Goal: Find specific page/section: Find specific page/section

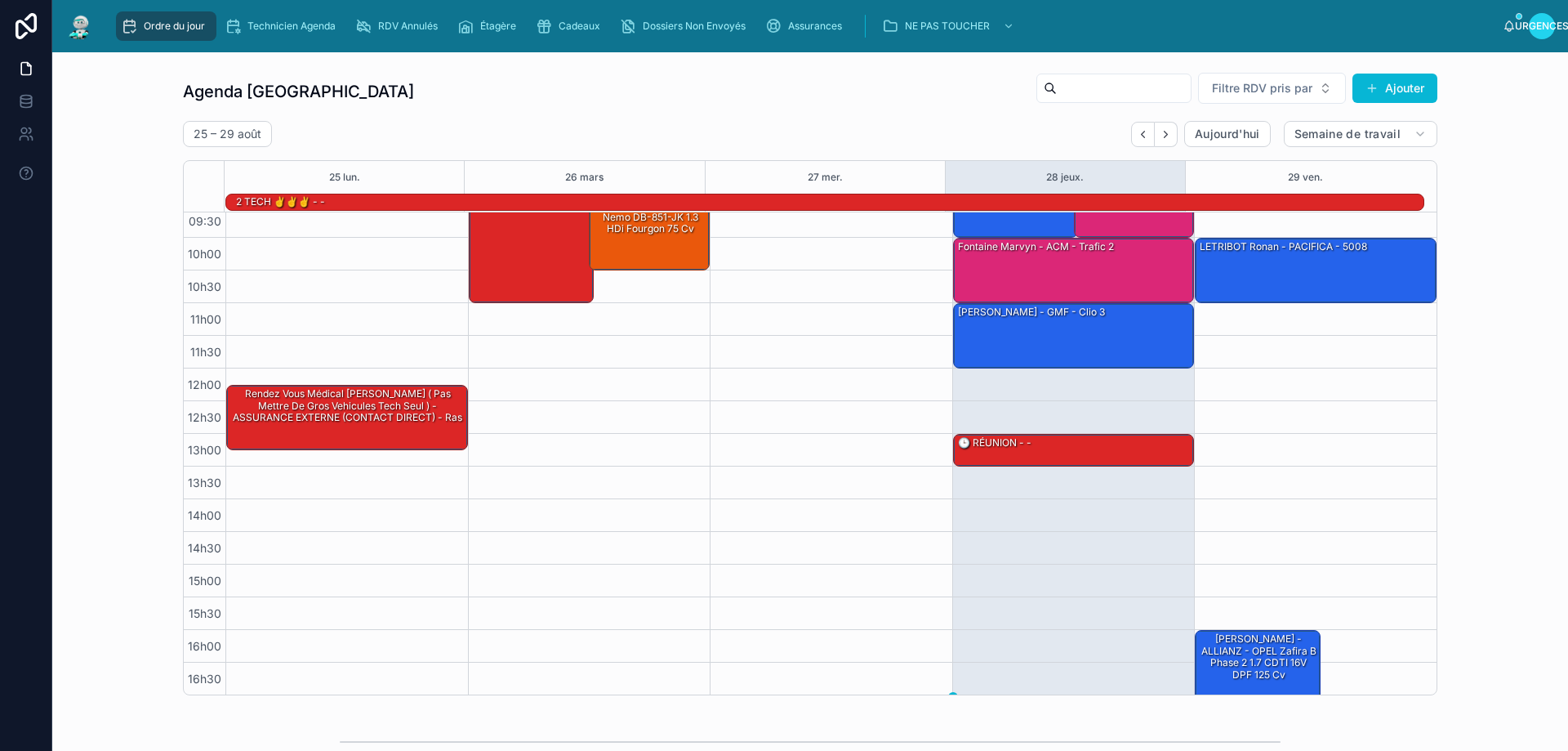
scroll to position [106, 0]
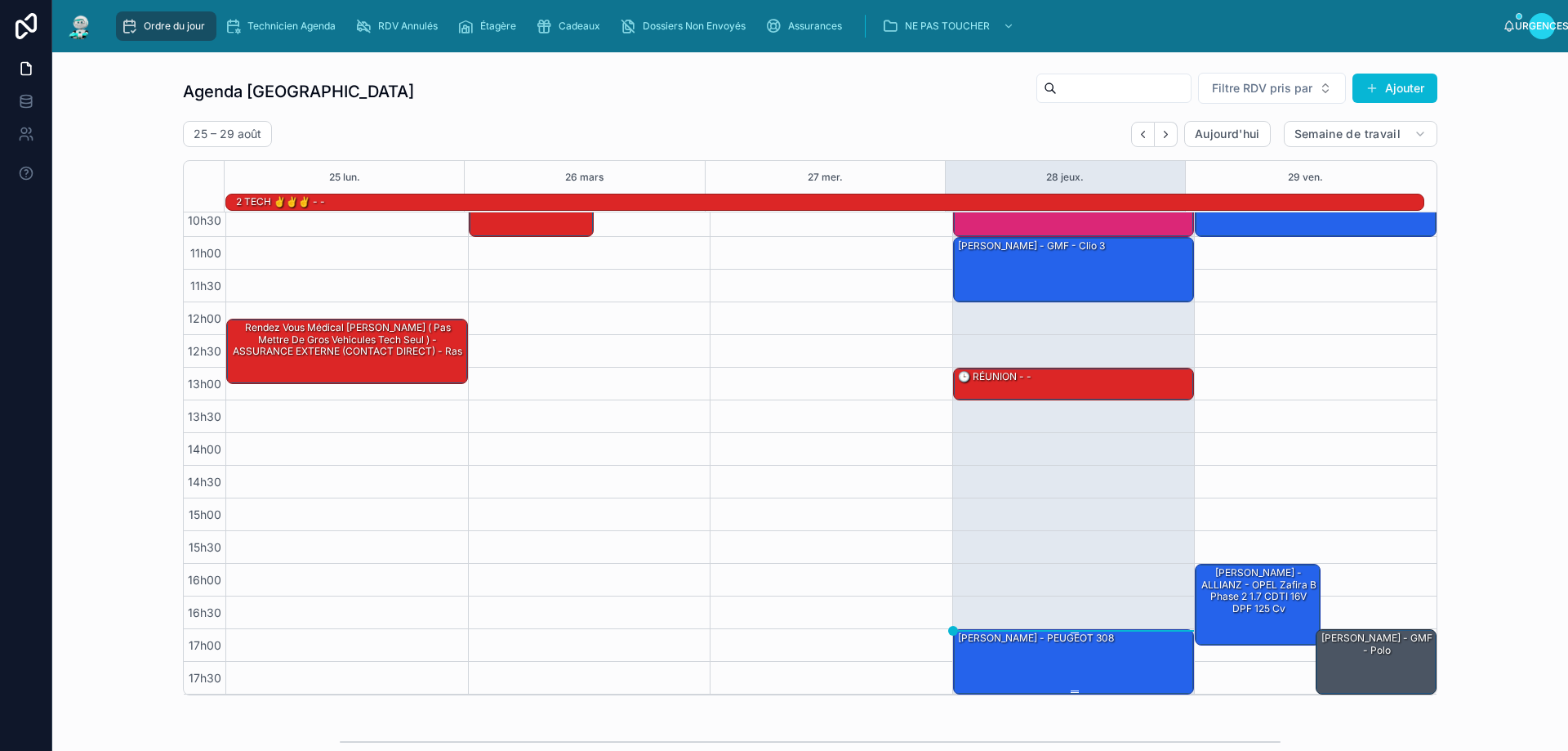
click at [1068, 666] on div "[PERSON_NAME] - PEUGEOT 308" at bounding box center [1075, 661] width 237 height 62
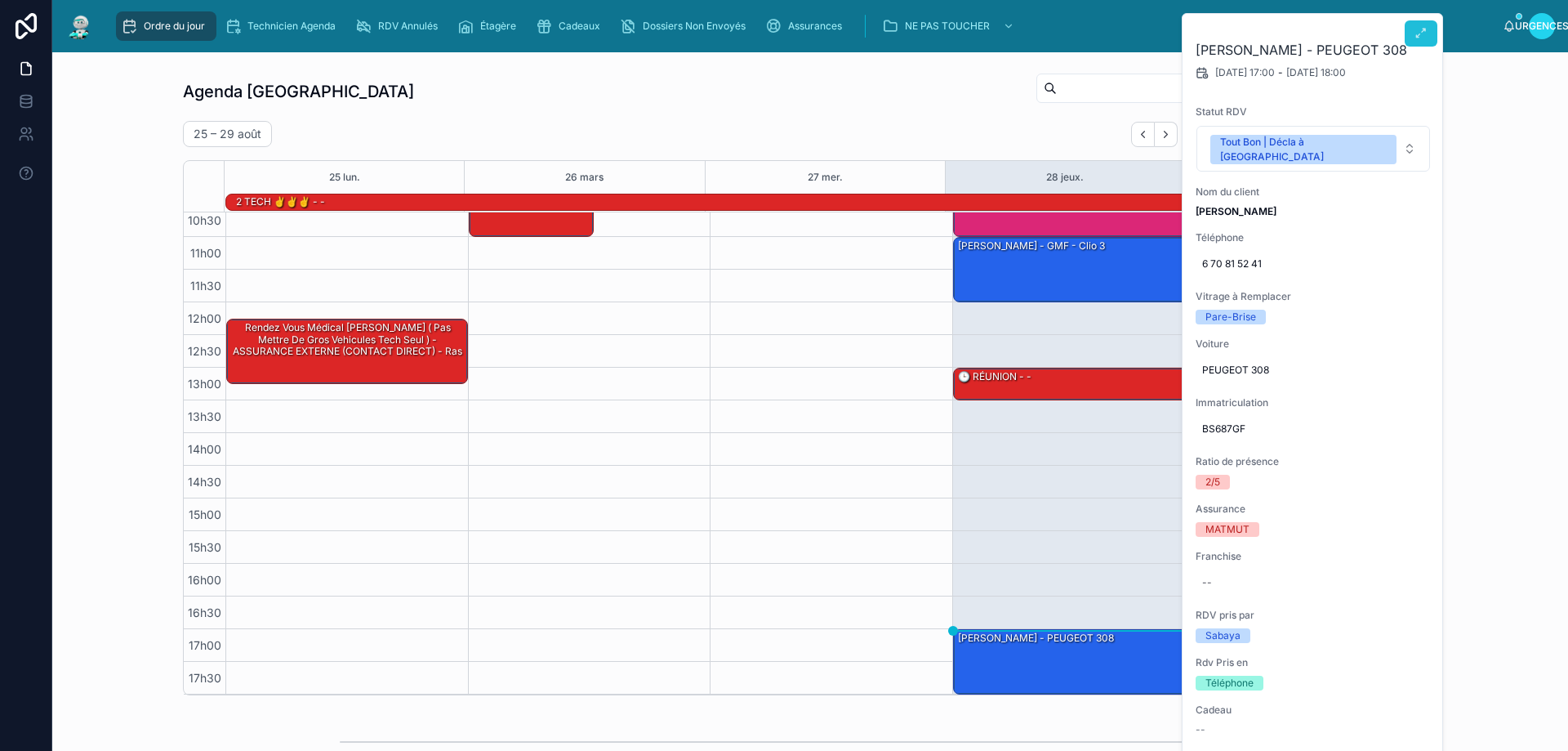
click at [1420, 32] on icon at bounding box center [1421, 33] width 13 height 13
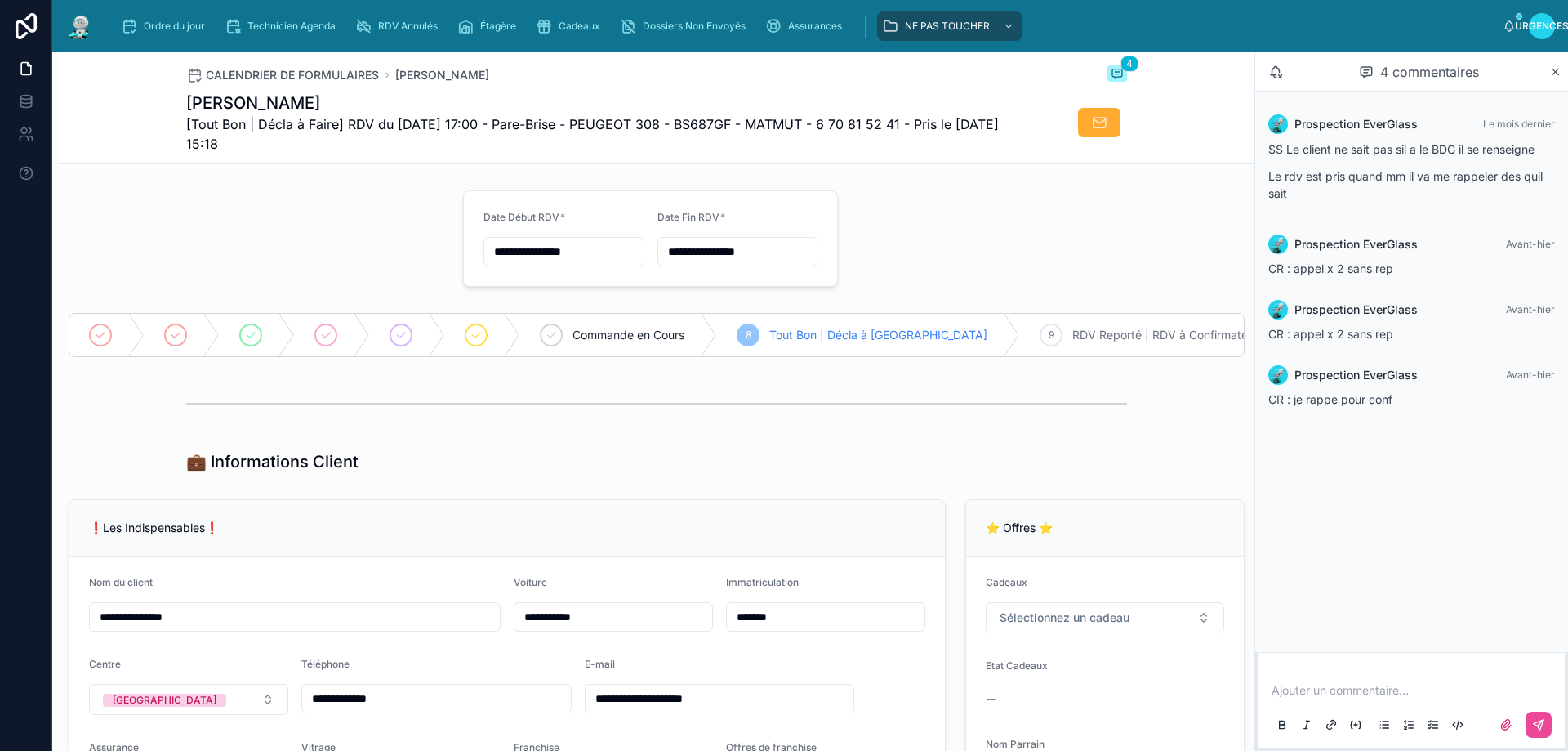
click at [997, 393] on div at bounding box center [657, 403] width 1196 height 54
click at [168, 28] on font "Ordre du jour" at bounding box center [174, 26] width 62 height 12
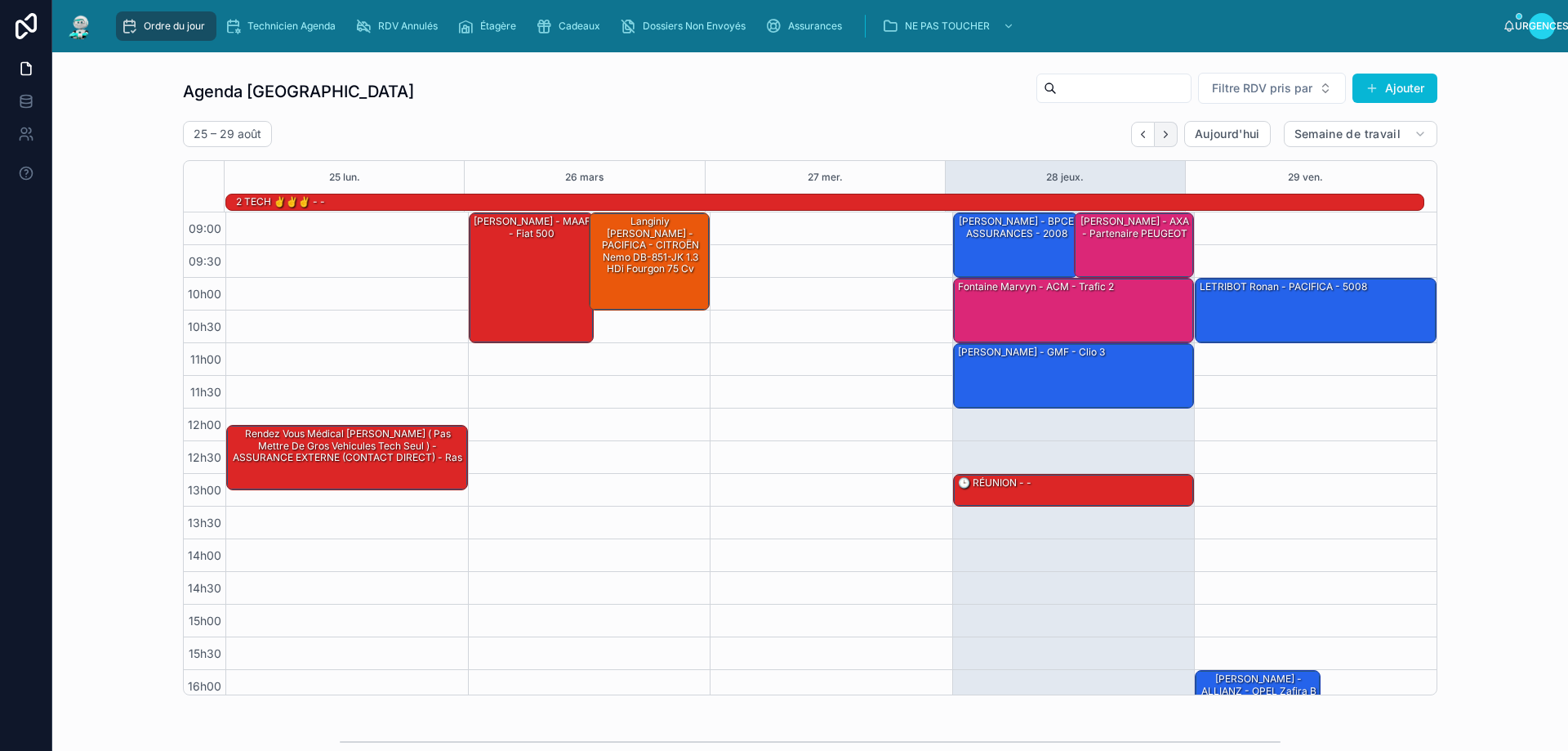
click at [1159, 140] on button "Suivant" at bounding box center [1166, 134] width 23 height 25
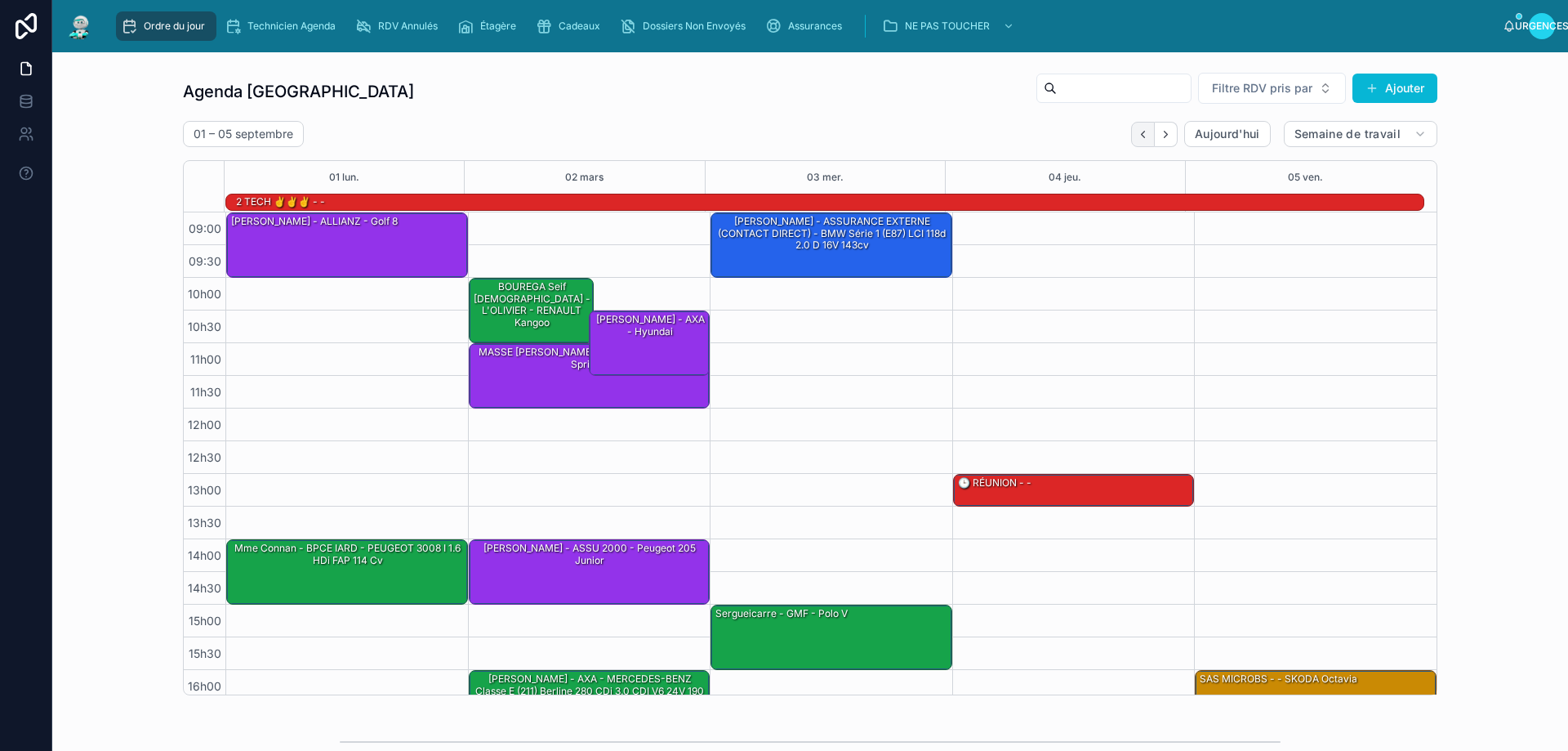
click at [1137, 138] on icon "Dos" at bounding box center [1143, 134] width 12 height 12
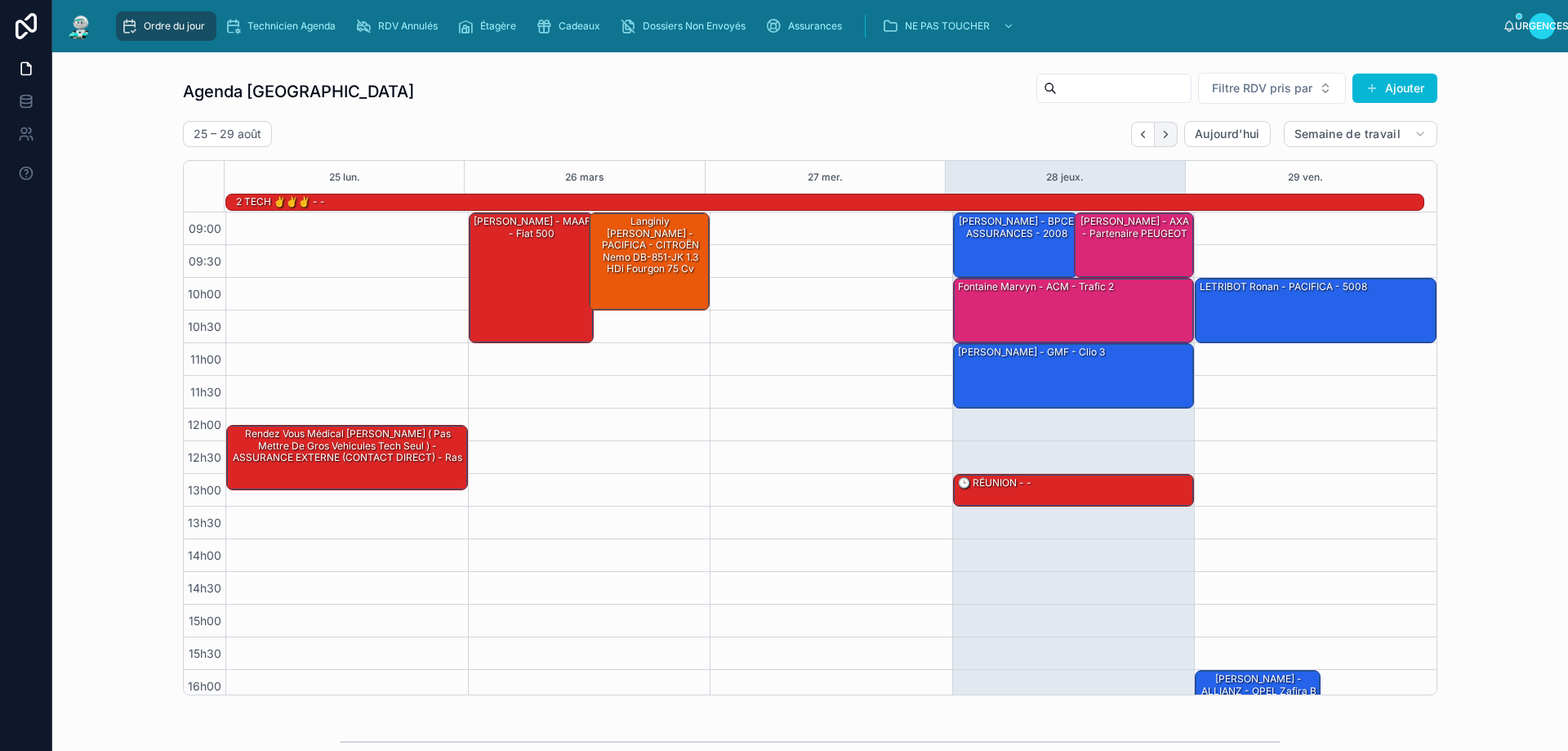
click at [1160, 139] on icon "Suivant" at bounding box center [1166, 134] width 12 height 12
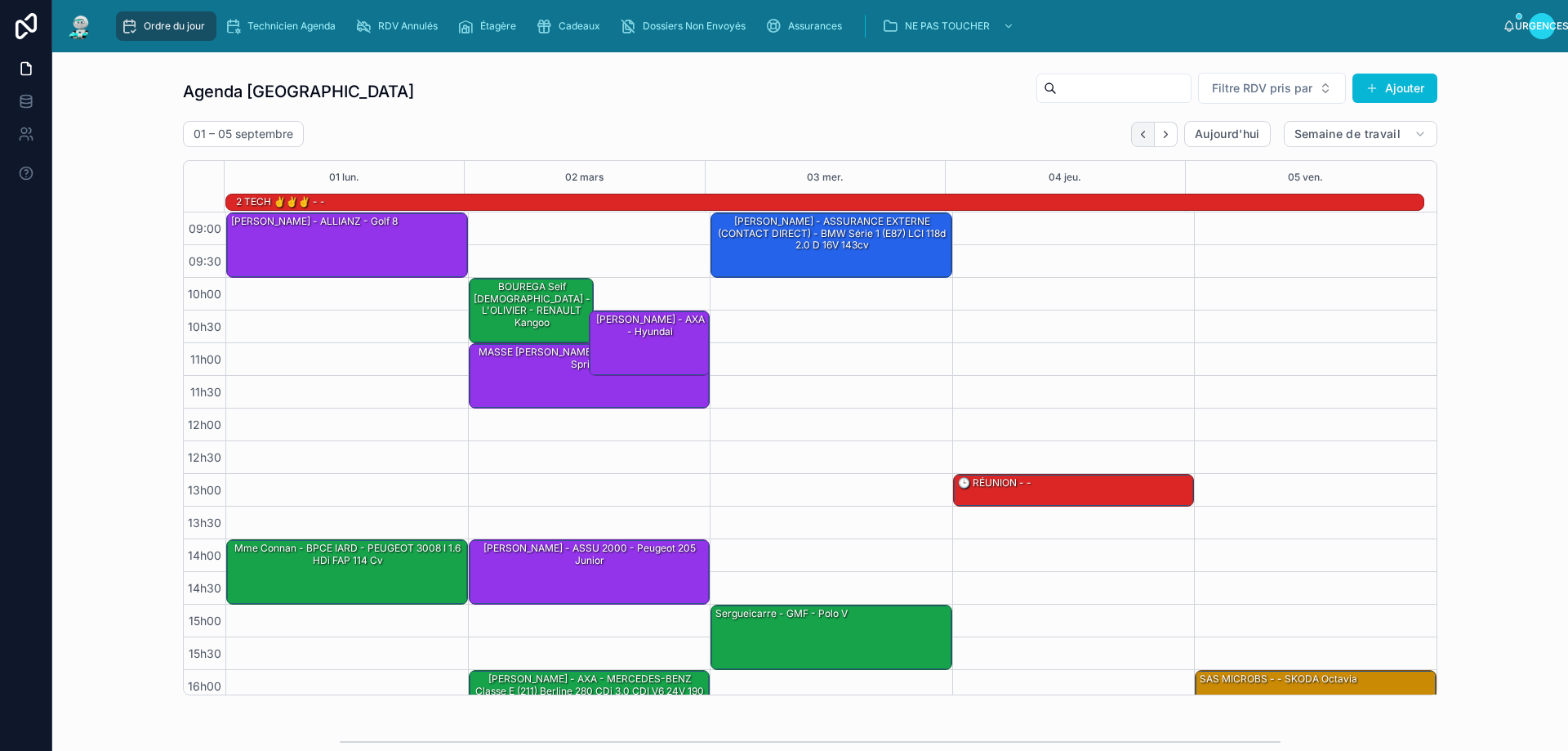
click at [1137, 140] on icon "Dos" at bounding box center [1143, 134] width 12 height 12
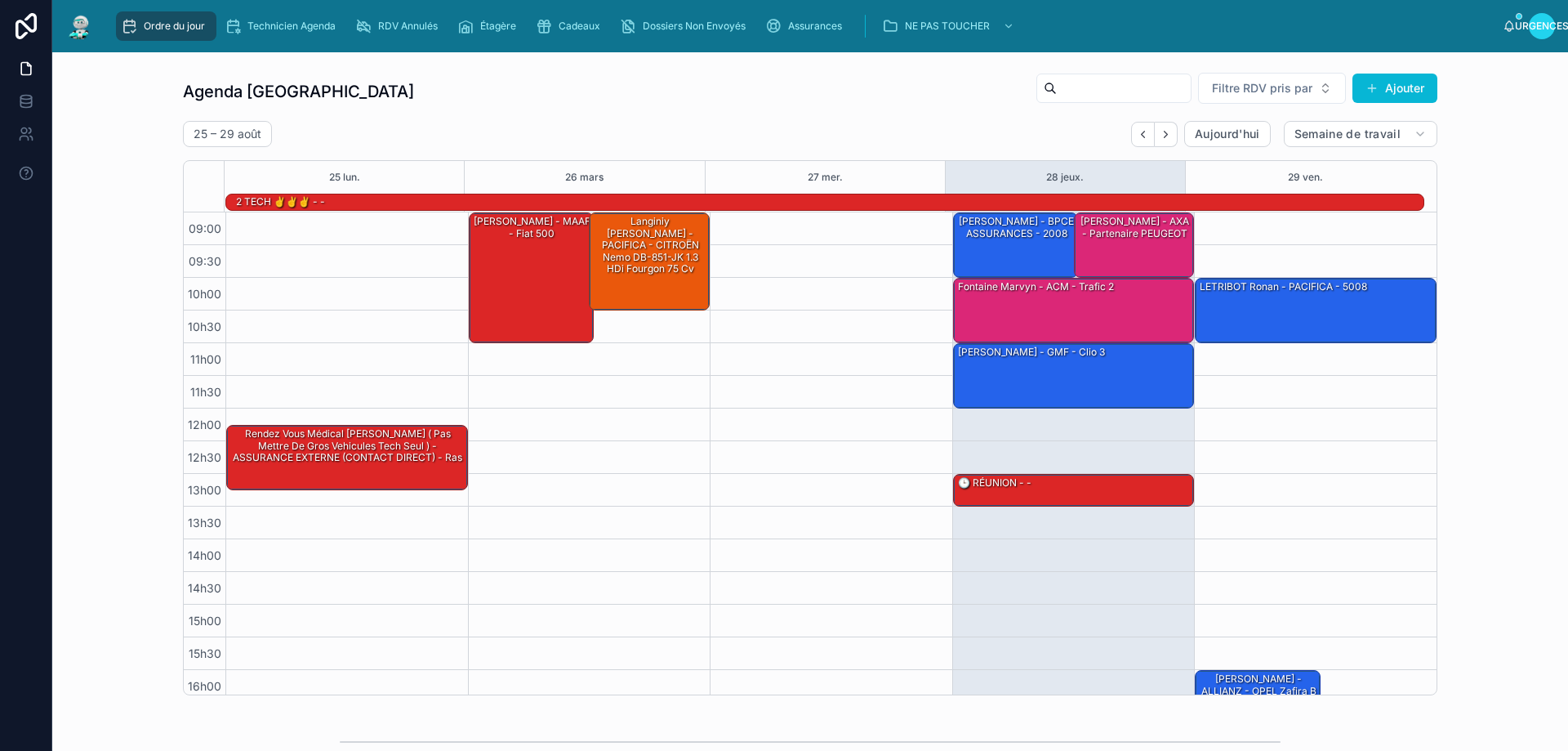
scroll to position [106, 0]
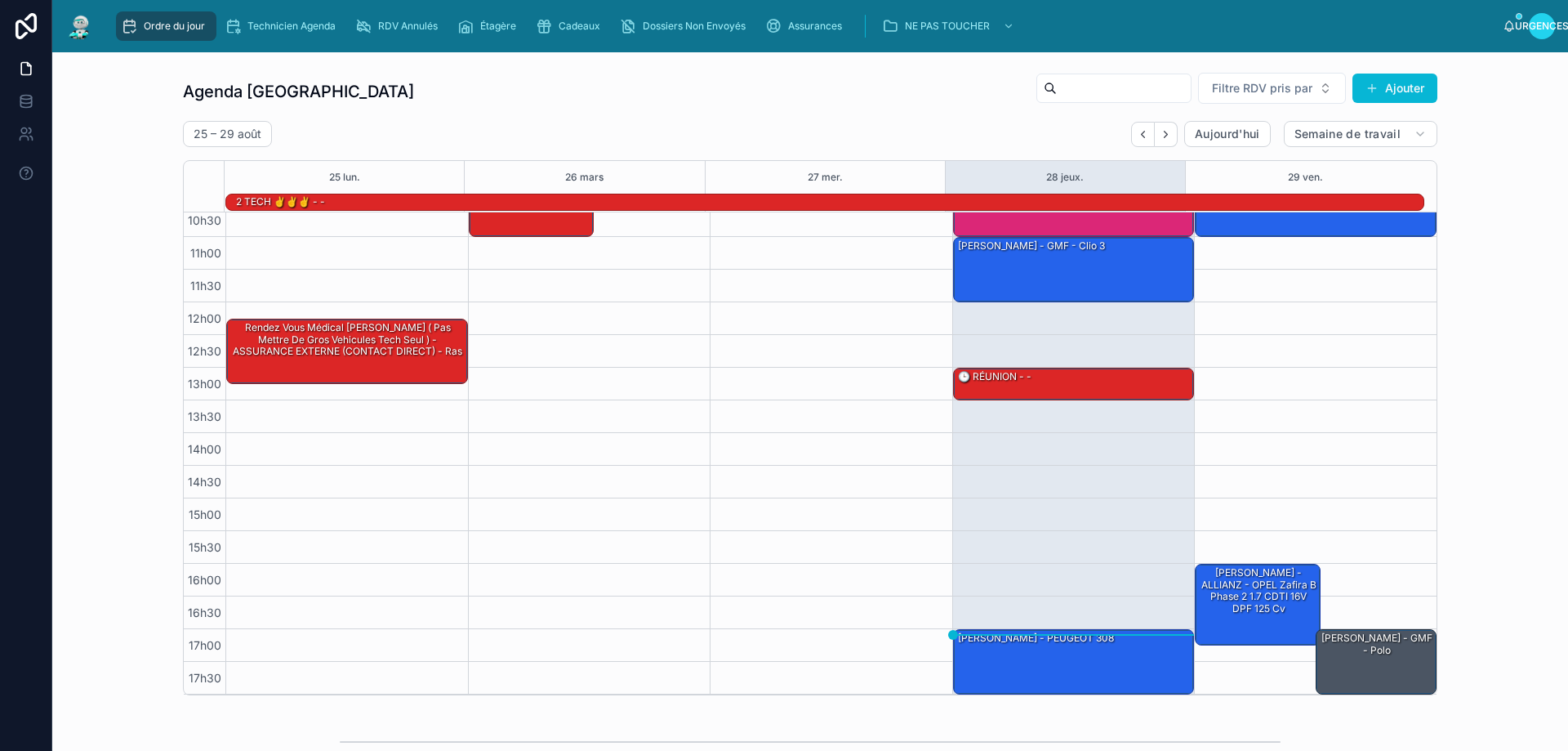
click at [1532, 470] on div "Agenda Rennes Filtre RDV pris par Ajouter [DATE] – [DATE] [DATE] Semaine de tra…" at bounding box center [810, 383] width 1490 height 637
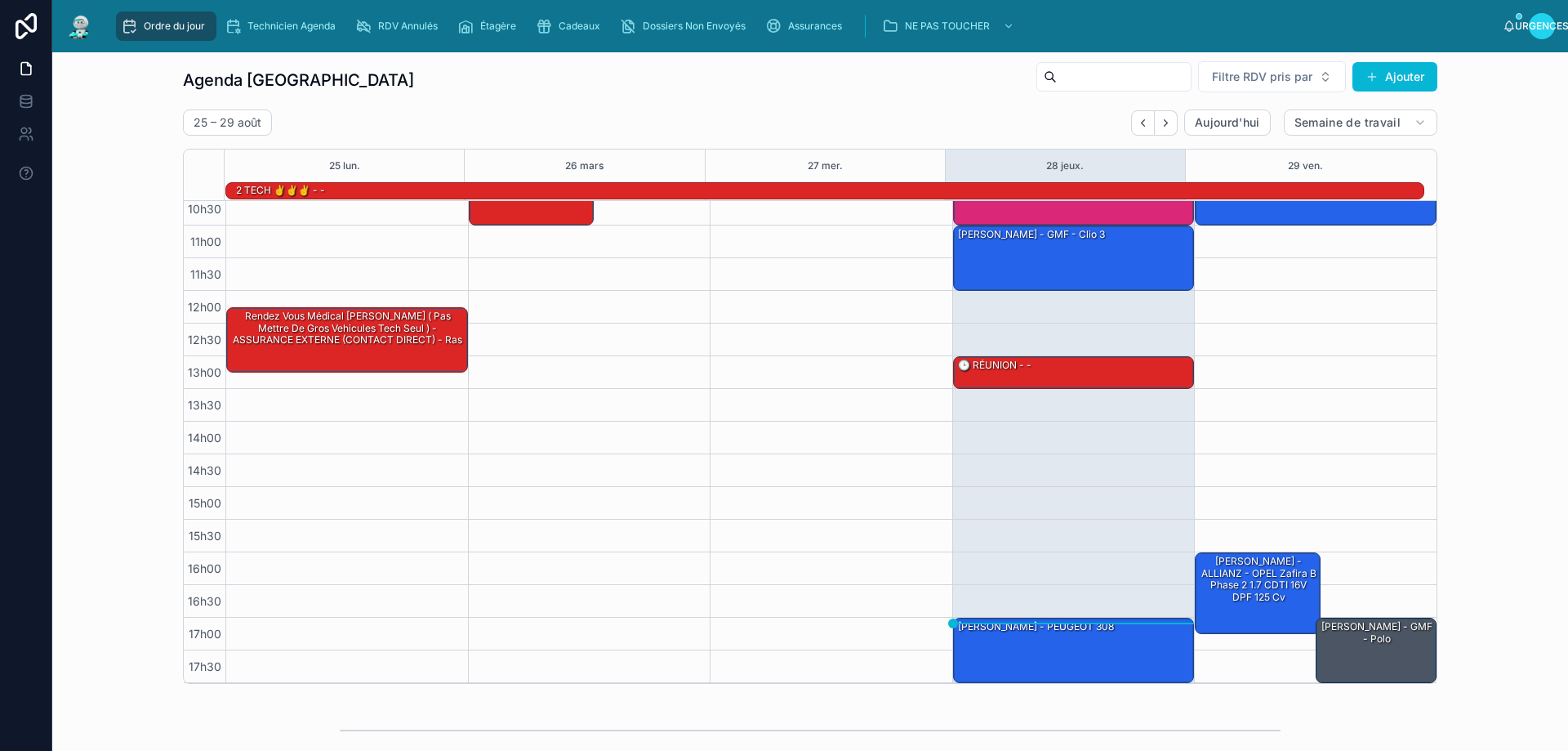
scroll to position [0, 0]
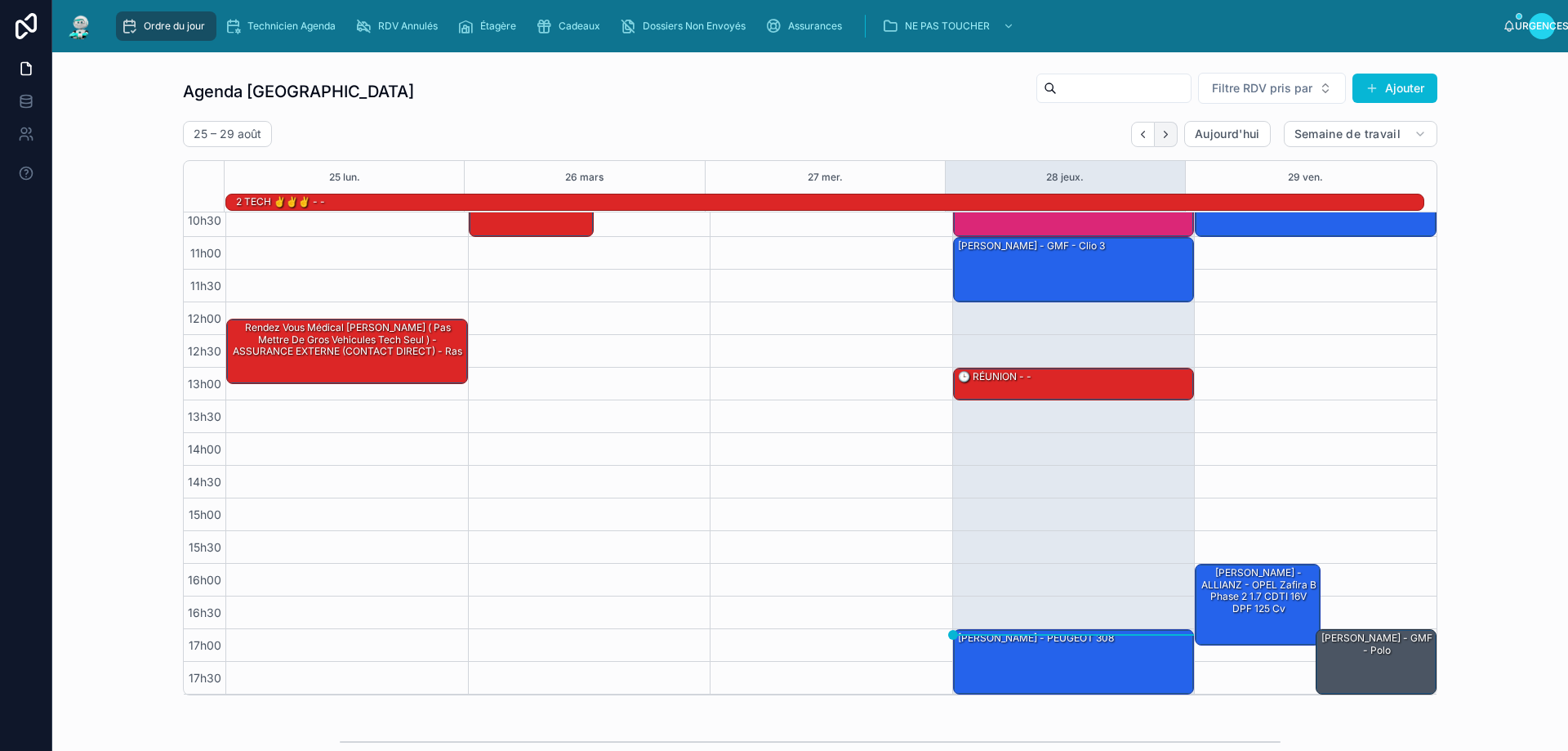
click at [1160, 140] on button "Suivant" at bounding box center [1166, 134] width 23 height 25
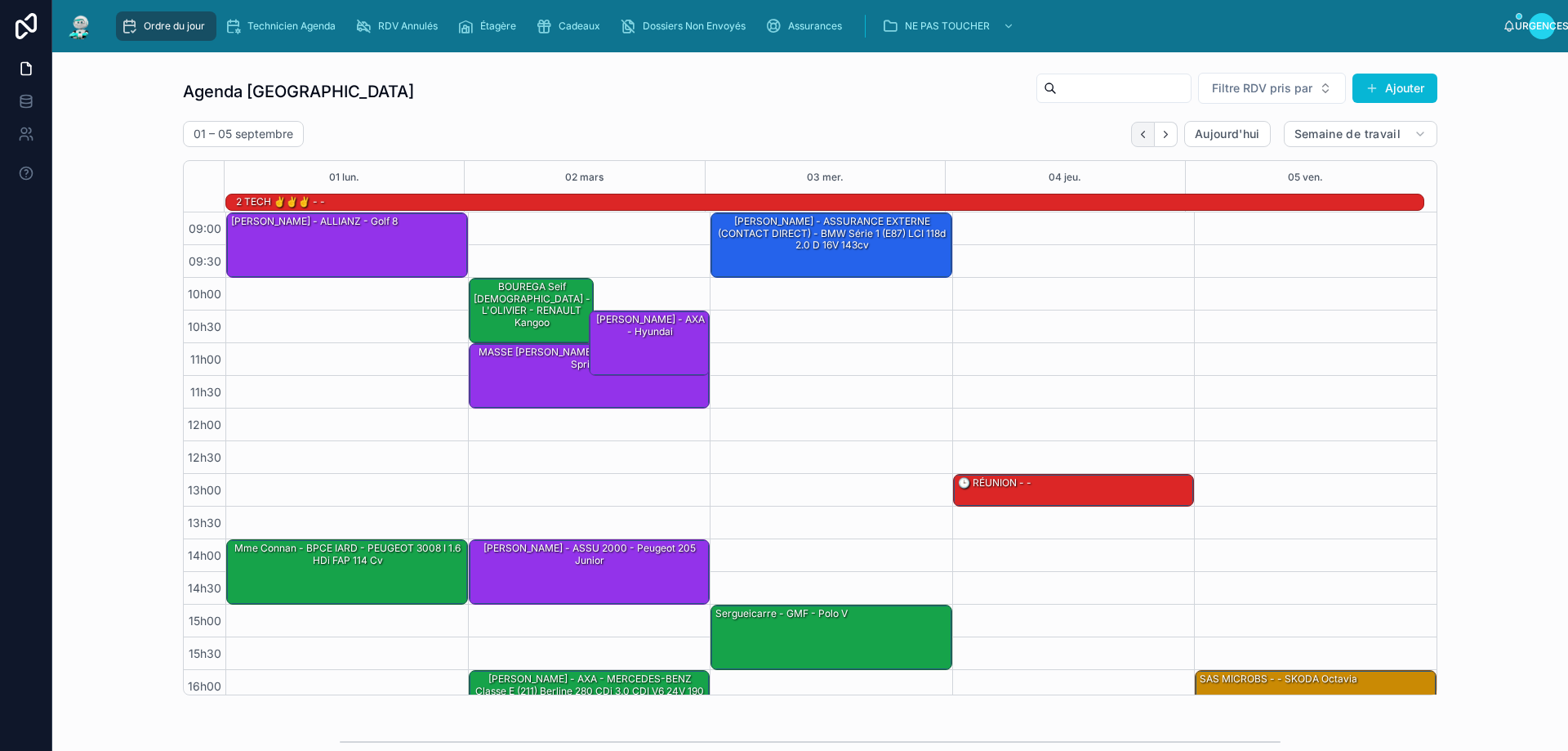
click at [1141, 131] on icon "Dos" at bounding box center [1143, 134] width 3 height 7
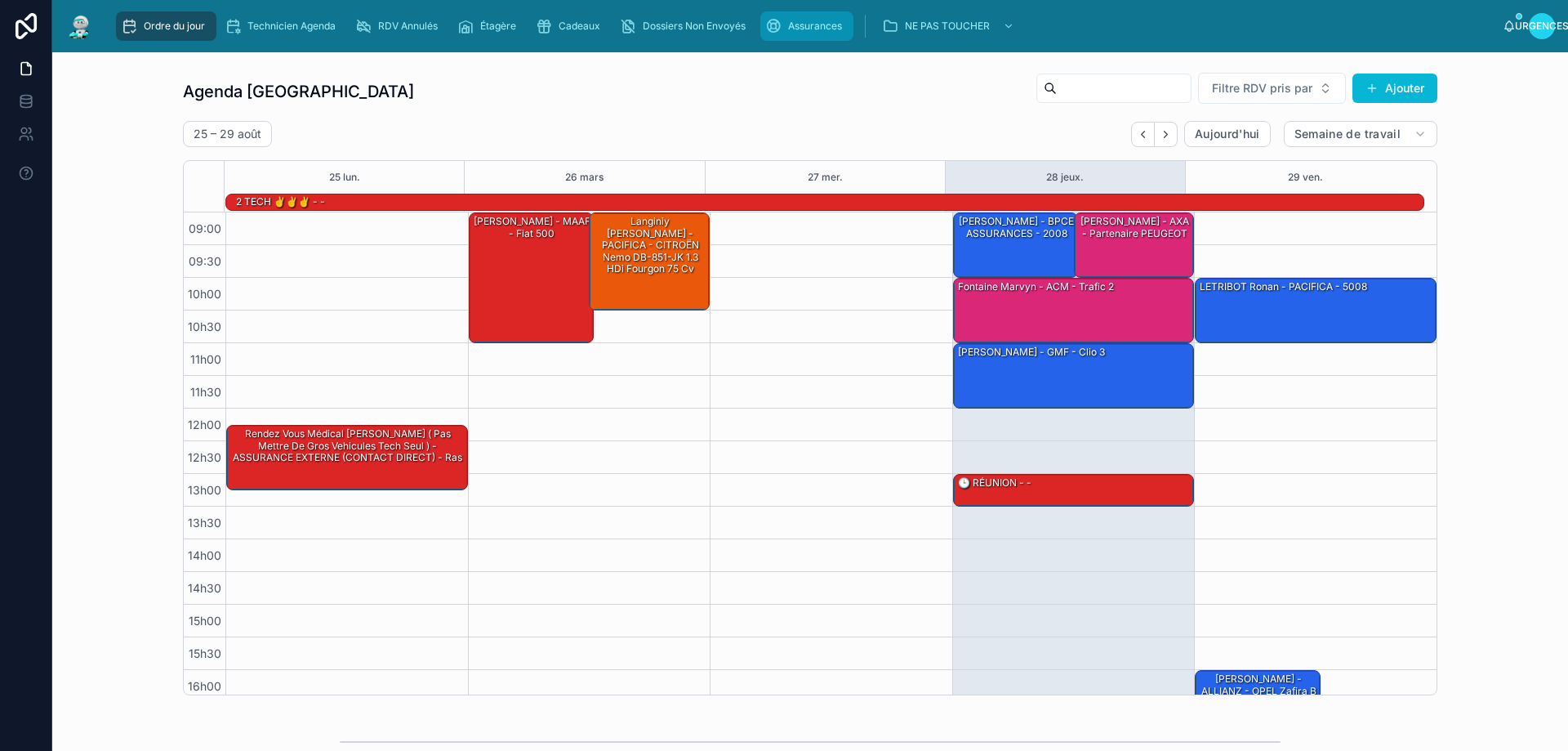
click at [810, 22] on font "Assurances" at bounding box center [815, 26] width 54 height 12
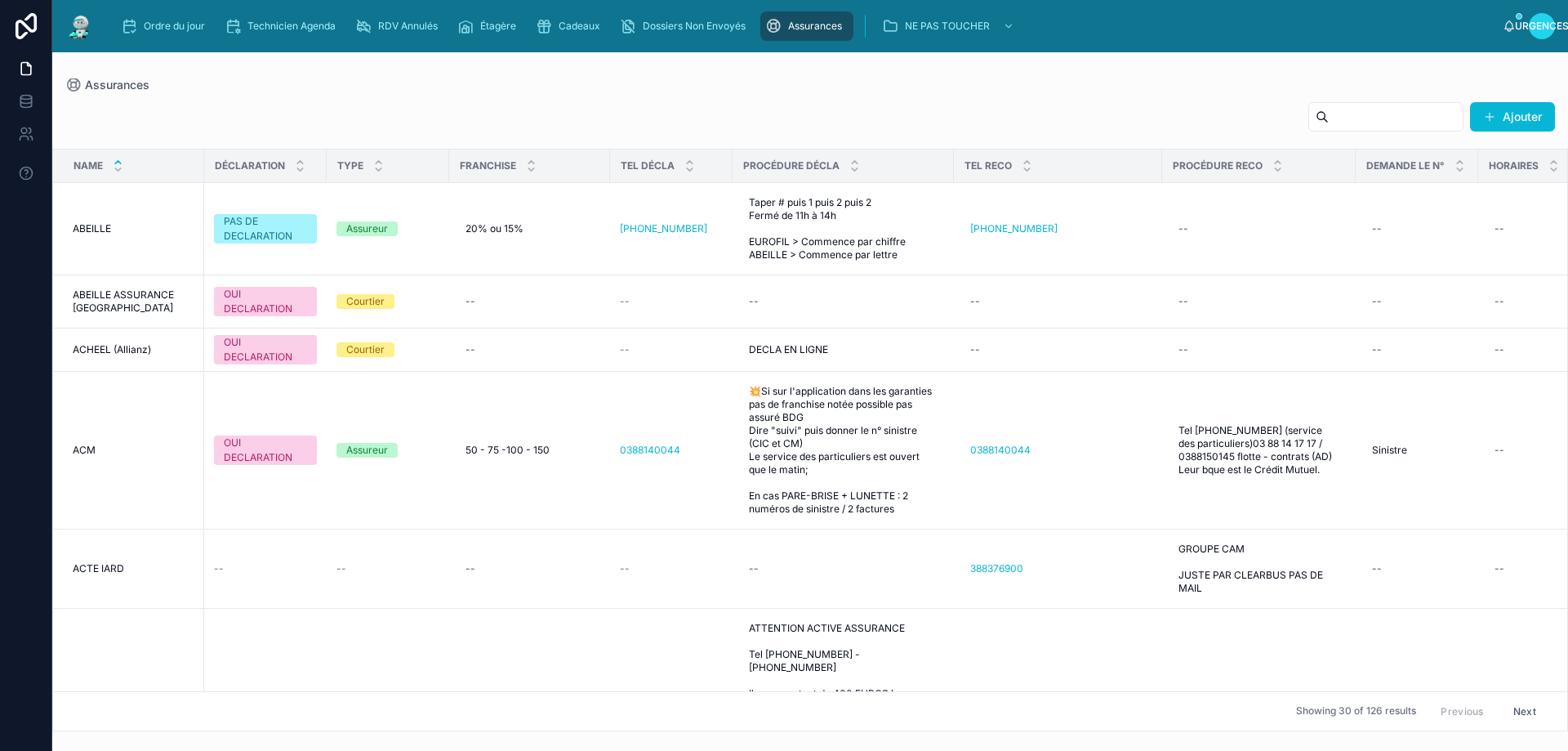
drag, startPoint x: 1304, startPoint y: 120, endPoint x: 1291, endPoint y: 120, distance: 13.0
click at [1329, 120] on input "text" at bounding box center [1395, 116] width 134 height 23
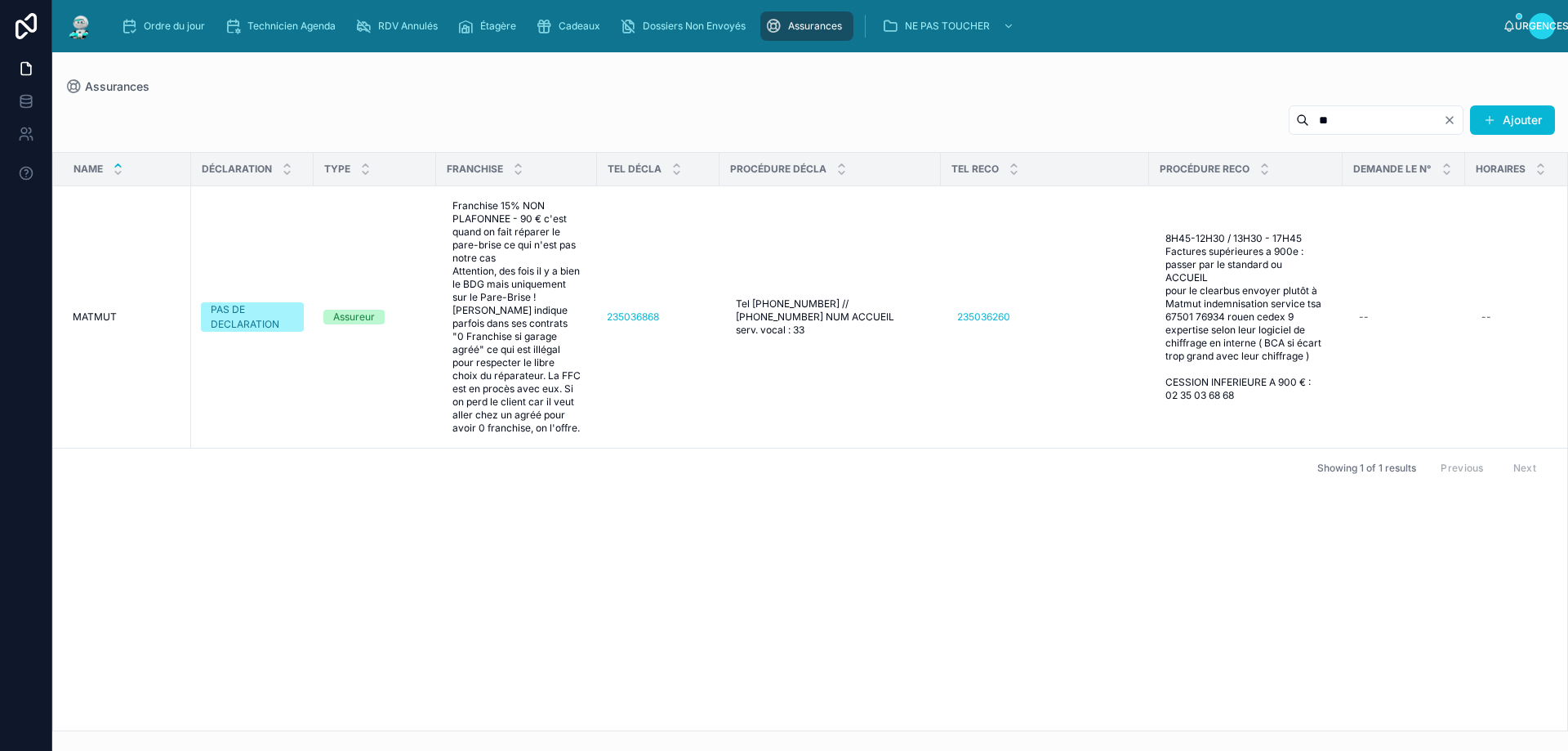
type input "*"
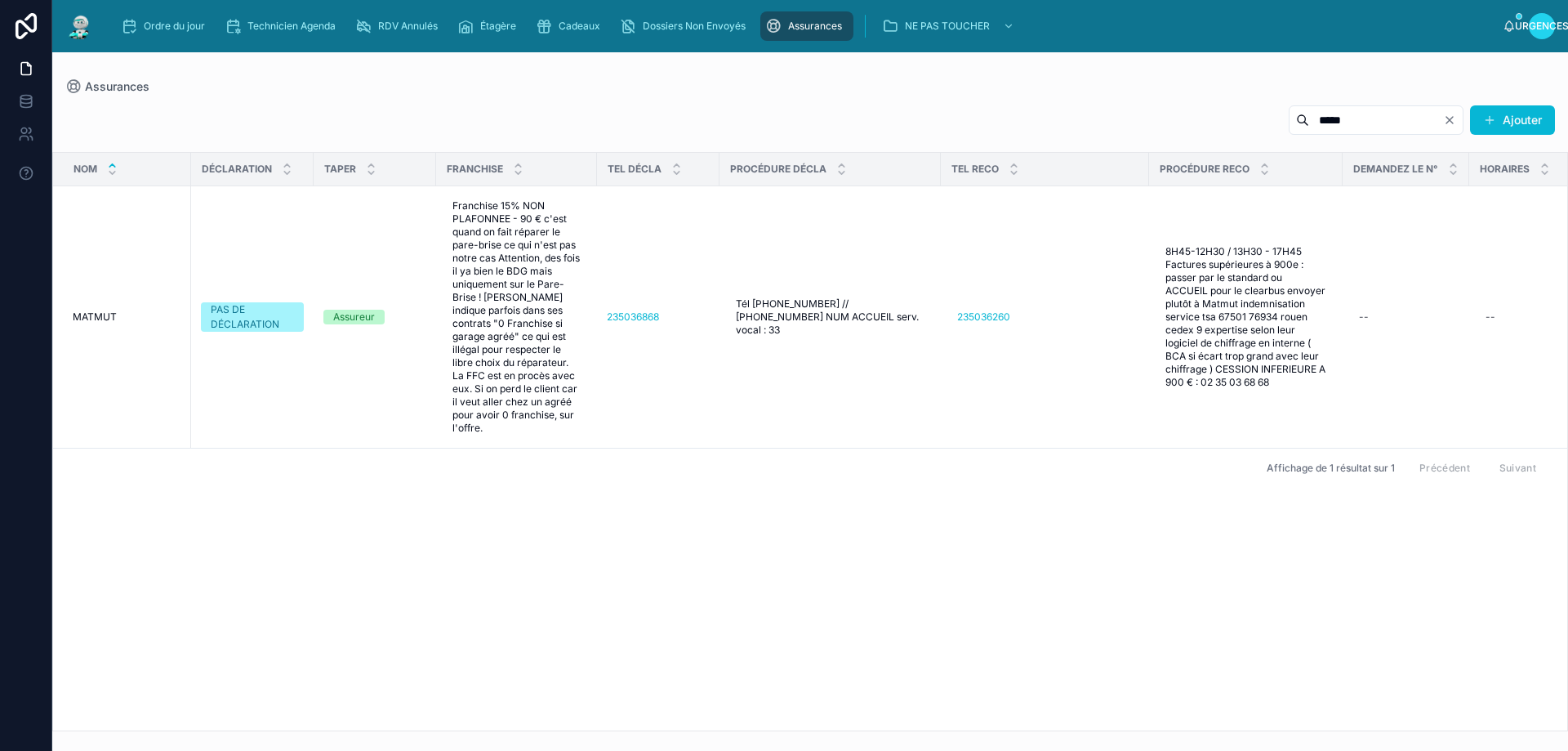
type input "*****"
click at [1451, 119] on icon "Clair" at bounding box center [1450, 121] width 7 height 7
